Goal: Task Accomplishment & Management: Manage account settings

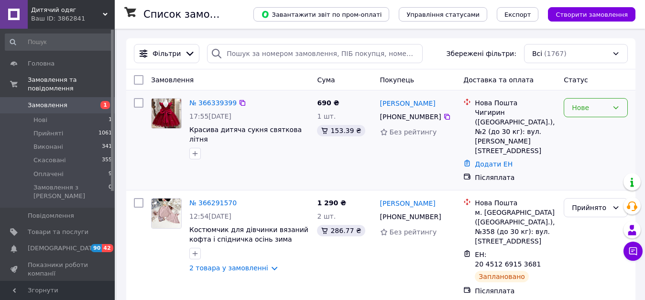
click at [584, 111] on div "Нове" at bounding box center [590, 107] width 36 height 11
click at [581, 129] on li "Прийнято" at bounding box center [595, 128] width 63 height 17
click at [217, 103] on link "№ 366339399" at bounding box center [212, 103] width 47 height 8
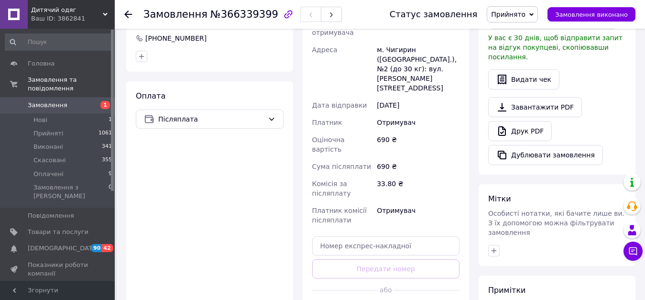
scroll to position [287, 0]
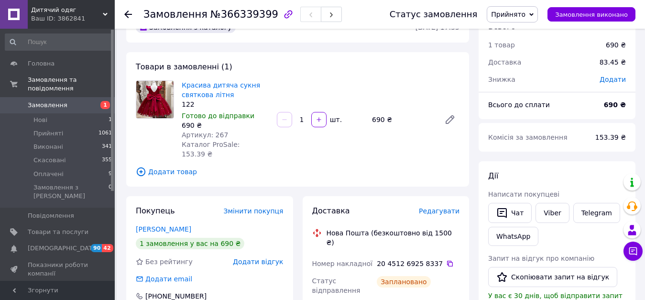
scroll to position [0, 0]
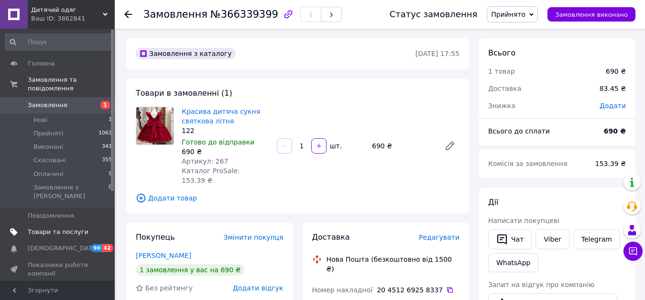
click at [59, 228] on span "Товари та послуги" at bounding box center [58, 232] width 61 height 9
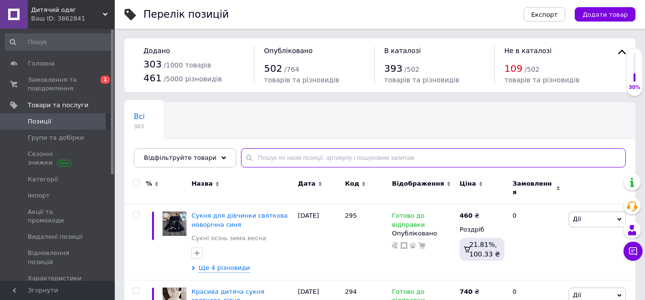
click at [274, 156] on input "text" at bounding box center [433, 157] width 385 height 19
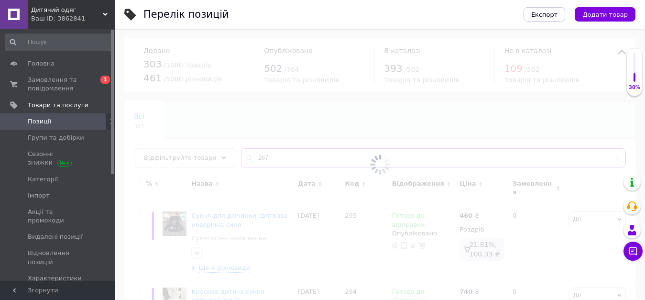
type input "267"
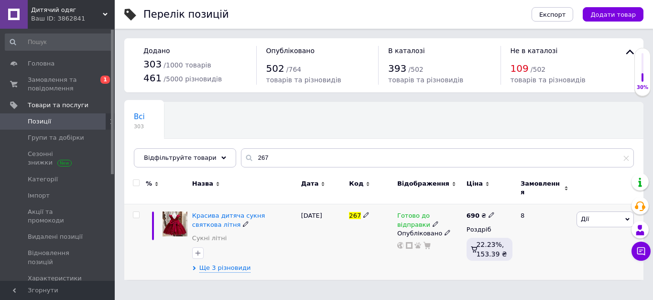
click at [593, 215] on span "Дії" at bounding box center [605, 218] width 57 height 15
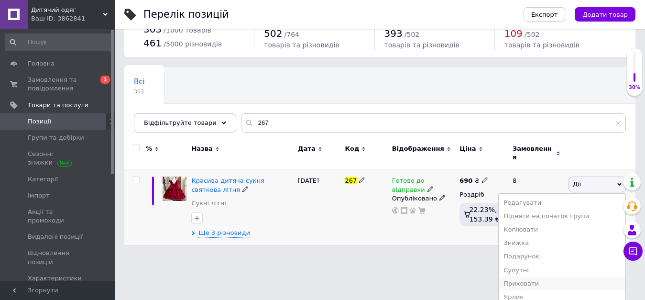
scroll to position [77, 0]
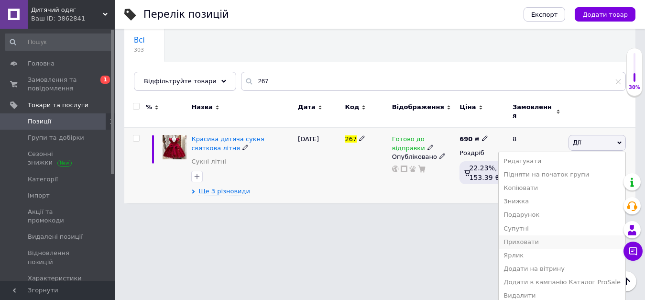
click at [533, 237] on li "Приховати" at bounding box center [562, 241] width 127 height 13
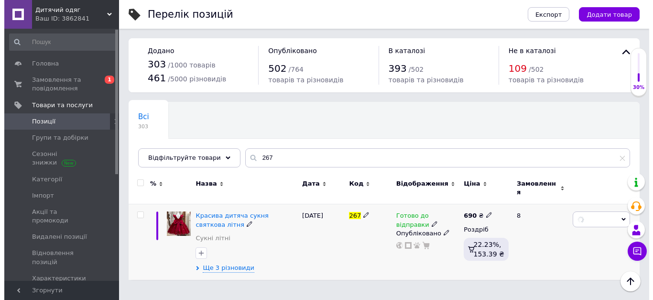
scroll to position [0, 0]
